Goal: Task Accomplishment & Management: Manage account settings

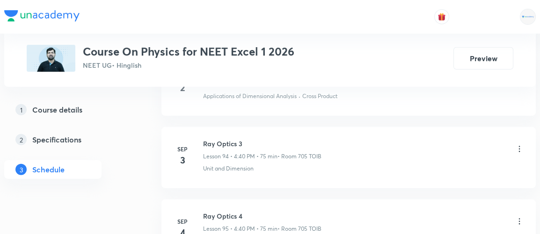
scroll to position [7294, 0]
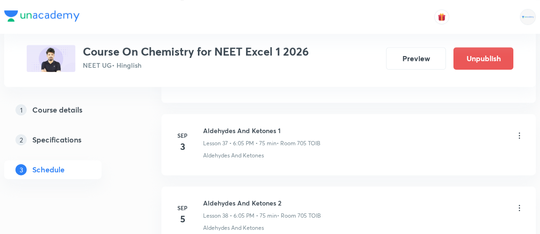
scroll to position [3203, 0]
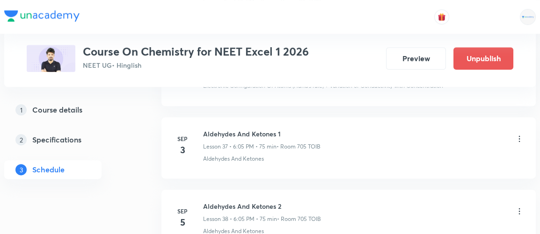
click at [519, 209] on icon at bounding box center [519, 212] width 1 height 6
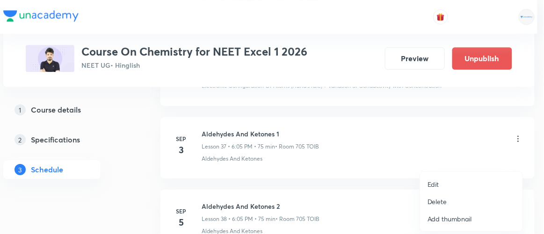
click at [434, 187] on p "Edit" at bounding box center [434, 185] width 12 height 10
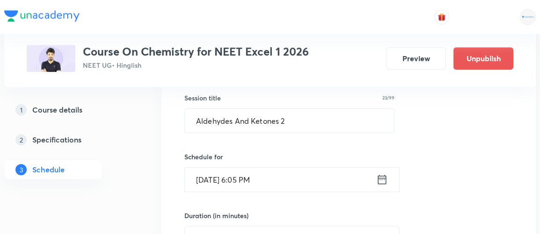
scroll to position [2890, 0]
click at [386, 174] on icon at bounding box center [382, 180] width 12 height 13
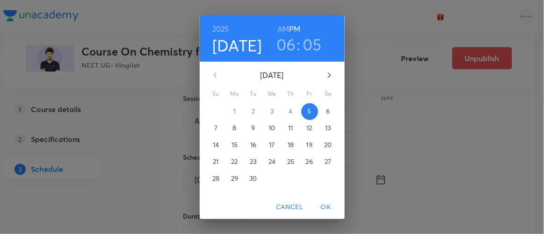
click at [232, 128] on p "8" at bounding box center [234, 127] width 4 height 9
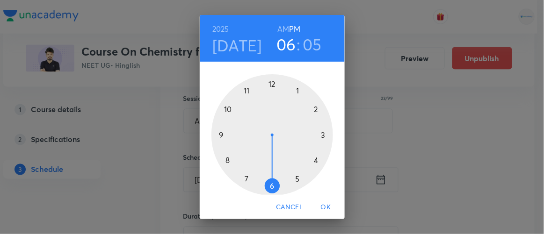
click at [330, 209] on span "OK" at bounding box center [326, 208] width 22 height 12
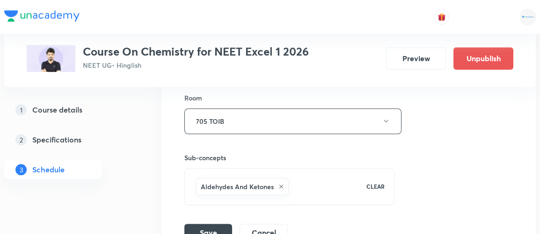
scroll to position [3136, 0]
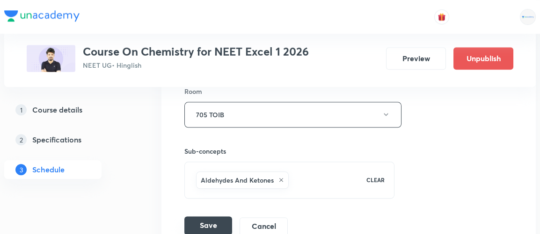
click at [206, 217] on button "Save" at bounding box center [208, 226] width 48 height 19
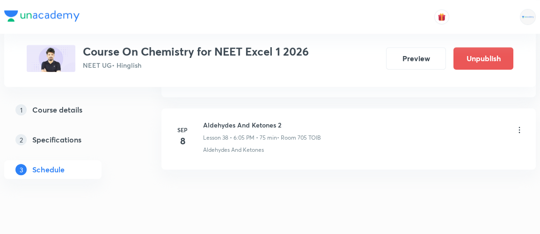
scroll to position [2853, 0]
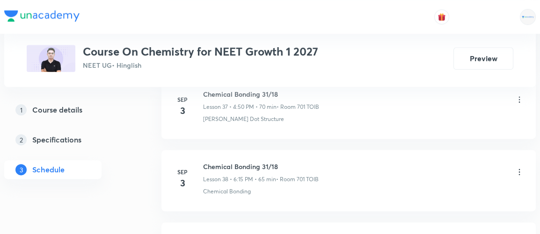
scroll to position [3213, 0]
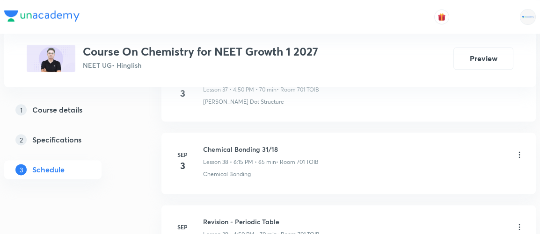
scroll to position [3234, 0]
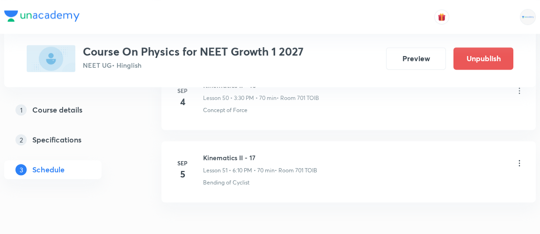
scroll to position [4161, 0]
